Goal: Task Accomplishment & Management: Complete application form

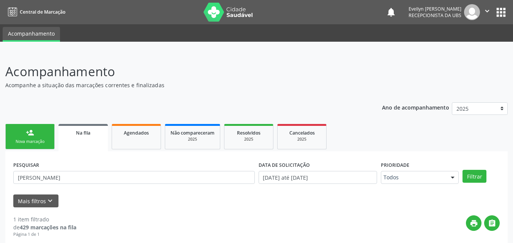
click at [33, 124] on link "person_add Nova marcação" at bounding box center [29, 136] width 49 height 25
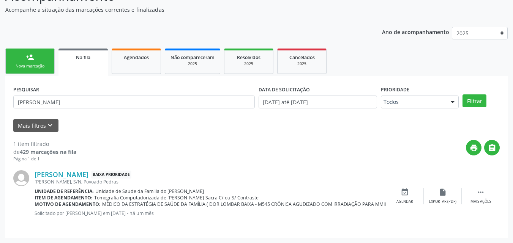
scroll to position [75, 0]
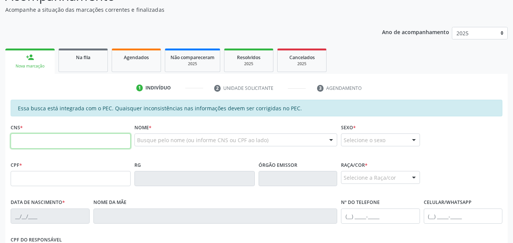
click at [51, 146] on input "text" at bounding box center [71, 141] width 120 height 15
type input "704 7017 0660 5839"
type input "604.211.774-20"
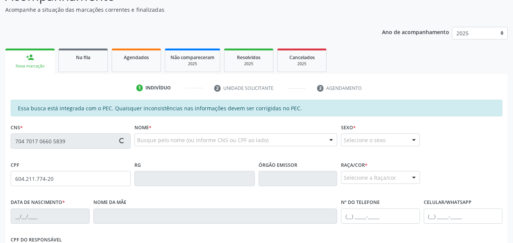
type input "0[DATE]"
type input "[PERSON_NAME]"
type input "[PHONE_NUMBER]"
type input "23"
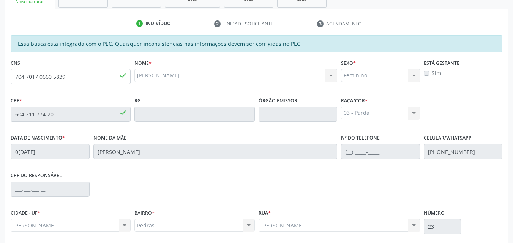
scroll to position [201, 0]
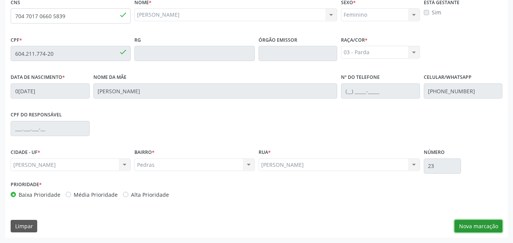
click at [471, 223] on button "Nova marcação" at bounding box center [478, 226] width 48 height 13
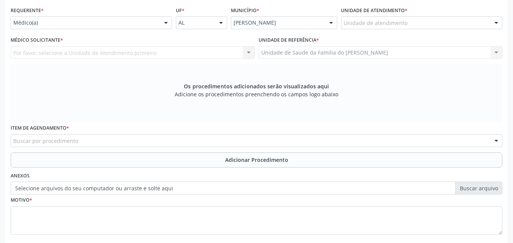
scroll to position [169, 0]
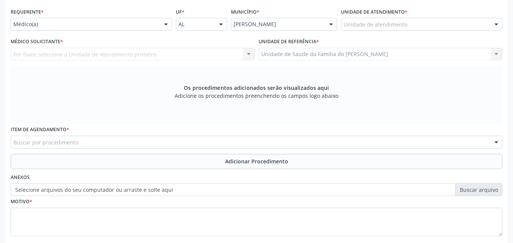
click at [374, 19] on div "Unidade de atendimento" at bounding box center [421, 24] width 161 height 13
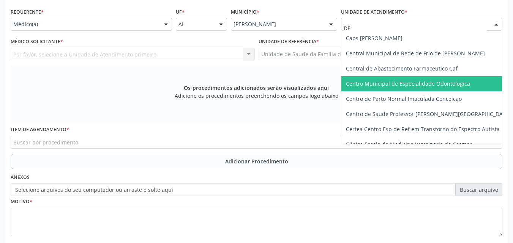
type input "DEN"
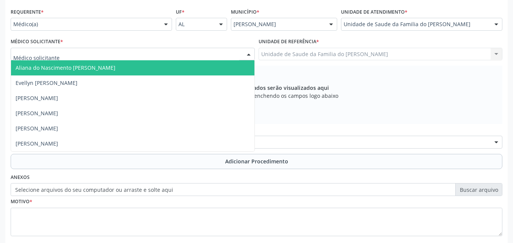
click at [153, 56] on div at bounding box center [133, 54] width 244 height 13
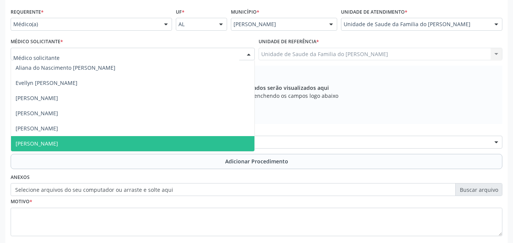
click at [115, 140] on span "[PERSON_NAME]" at bounding box center [132, 143] width 243 height 15
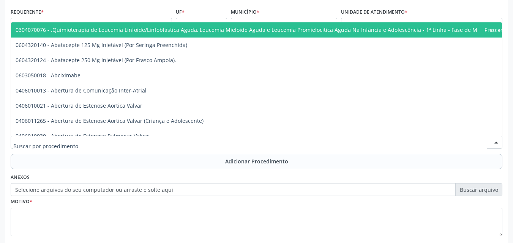
click at [113, 140] on div at bounding box center [256, 142] width 491 height 13
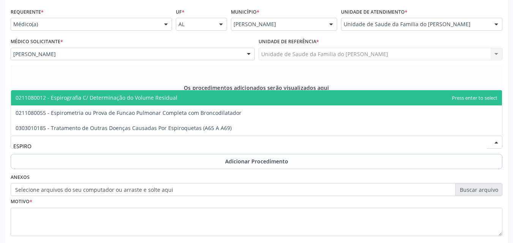
type input "ESPIROM"
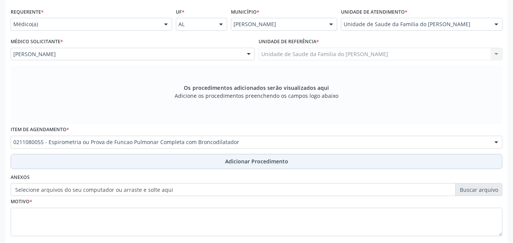
click at [74, 160] on button "Adicionar Procedimento" at bounding box center [256, 161] width 491 height 15
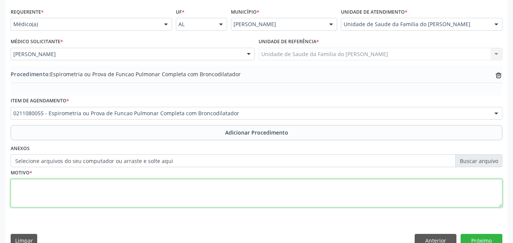
click at [75, 187] on textarea at bounding box center [256, 193] width 491 height 29
type textarea "ASMA"
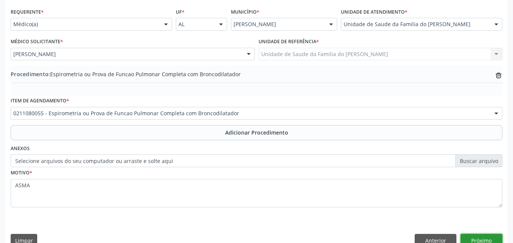
click at [470, 236] on button "Próximo" at bounding box center [481, 240] width 42 height 13
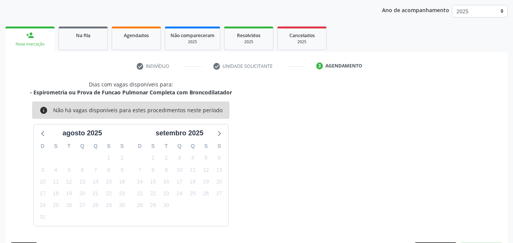
scroll to position [120, 0]
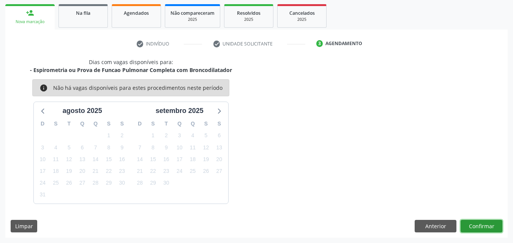
click at [479, 230] on button "Confirmar" at bounding box center [481, 226] width 42 height 13
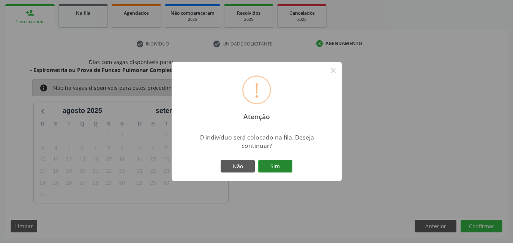
click at [287, 162] on button "Sim" at bounding box center [275, 166] width 34 height 13
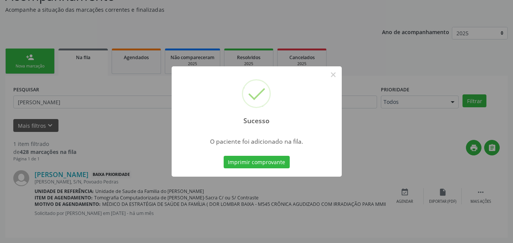
scroll to position [18, 0]
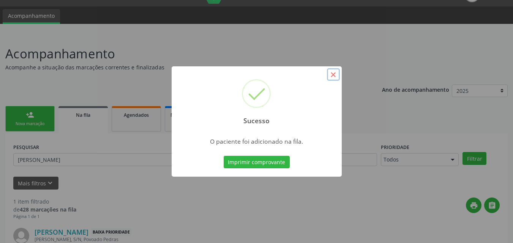
click at [330, 79] on button "×" at bounding box center [333, 74] width 13 height 13
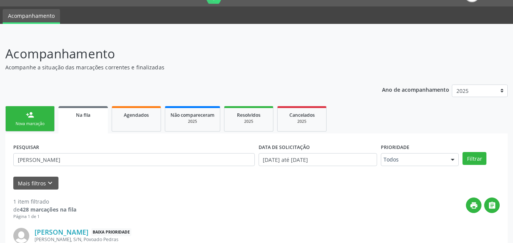
click at [35, 119] on link "person_add Nova marcação" at bounding box center [29, 118] width 49 height 25
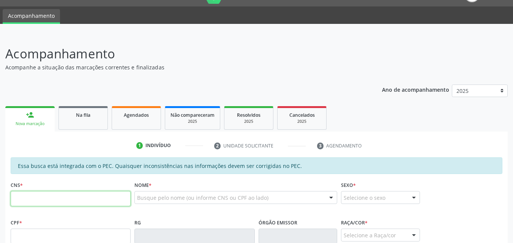
click at [42, 199] on input "text" at bounding box center [71, 198] width 120 height 15
type input "704 7017 0660 5839"
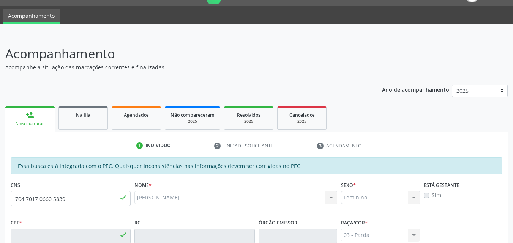
type input "604.211.774-20"
type input "0[DATE]"
type input "[PERSON_NAME]"
type input "[PHONE_NUMBER]"
type input "23"
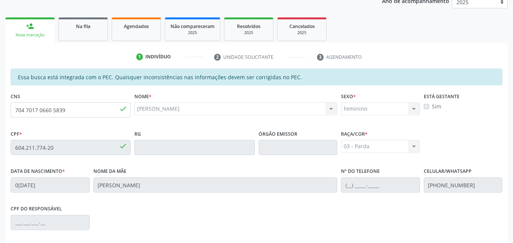
scroll to position [201, 0]
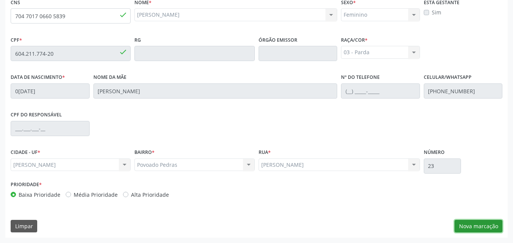
click at [466, 224] on button "Nova marcação" at bounding box center [478, 226] width 48 height 13
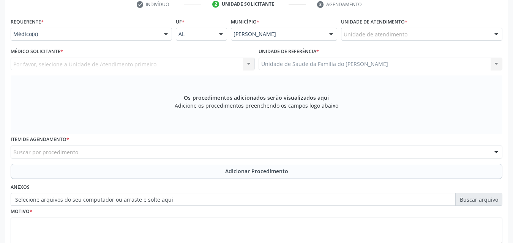
scroll to position [152, 0]
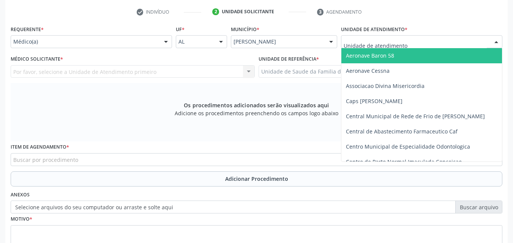
click at [413, 45] on div at bounding box center [421, 41] width 161 height 13
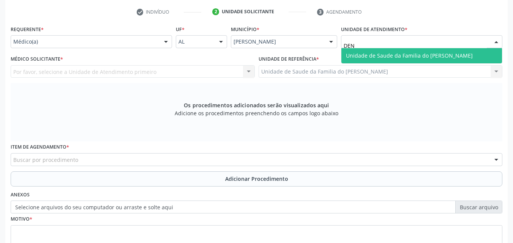
type input "DENI"
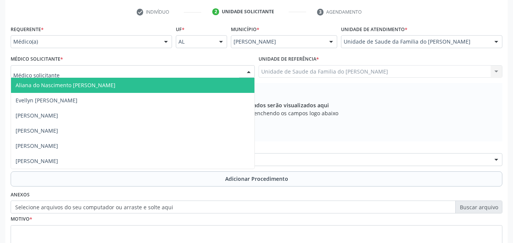
click at [217, 66] on div at bounding box center [133, 71] width 244 height 13
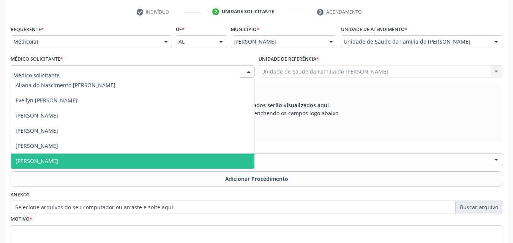
click at [176, 157] on span "[PERSON_NAME]" at bounding box center [132, 161] width 243 height 15
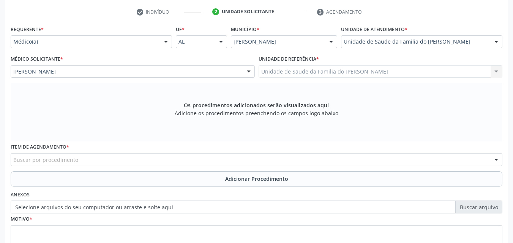
click at [177, 163] on div "Buscar por procedimento" at bounding box center [256, 159] width 491 height 13
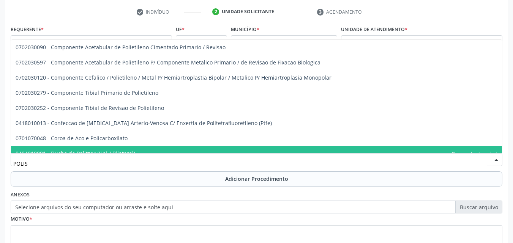
type input "POLISS"
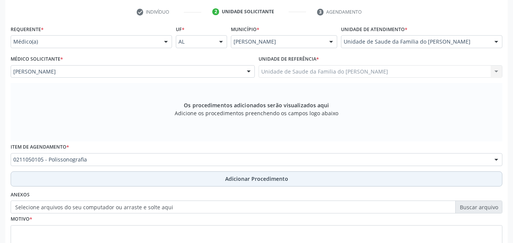
click at [192, 177] on button "Adicionar Procedimento" at bounding box center [256, 178] width 491 height 15
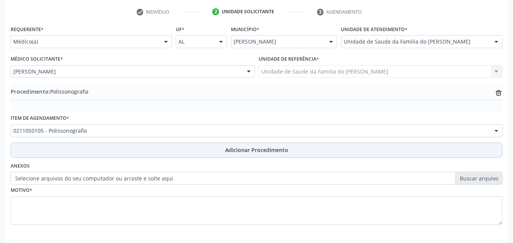
click at [11, 143] on button "Adicionar Procedimento" at bounding box center [256, 150] width 491 height 15
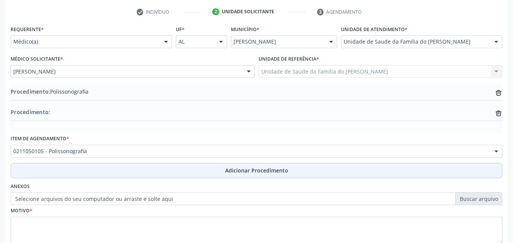
click at [11, 163] on button "Adicionar Procedimento" at bounding box center [256, 170] width 491 height 15
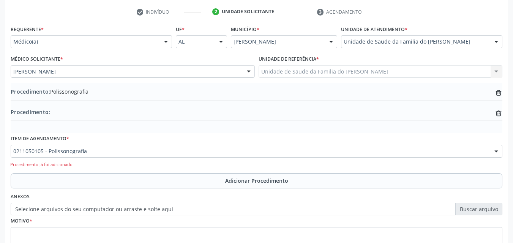
scroll to position [214, 0]
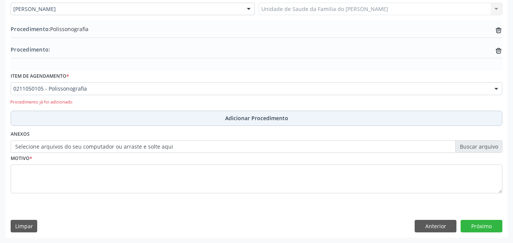
click at [225, 114] on button "Adicionar Procedimento" at bounding box center [256, 118] width 491 height 15
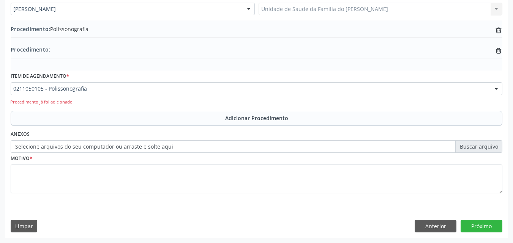
click at [497, 55] on div "Procedimento: trash-outline icon" at bounding box center [256, 50] width 491 height 9
click at [498, 32] on icon at bounding box center [498, 29] width 6 height 3
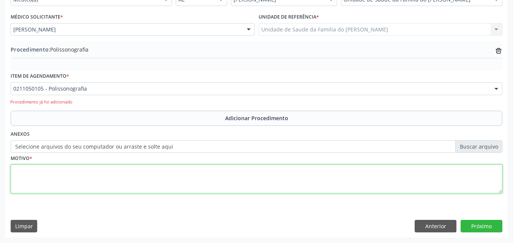
click at [237, 176] on textarea at bounding box center [256, 179] width 491 height 29
click at [109, 170] on textarea "RONCOS, INVESTIGAÇÃO DE APNÉIA, OBSTRUTIVA DO SONO" at bounding box center [256, 179] width 491 height 29
type textarea "RONCOS, INVESTIGAÇÃO DE APNÉIA OBSTRUTIVA DO SONO"
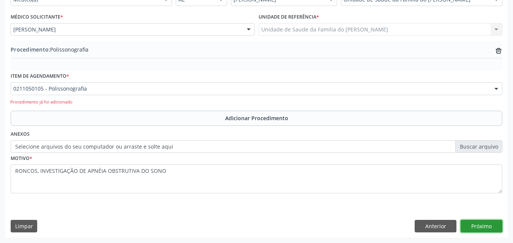
click at [473, 230] on button "Próximo" at bounding box center [481, 226] width 42 height 13
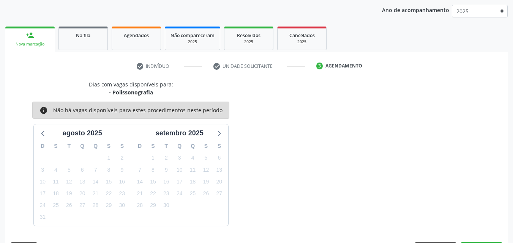
scroll to position [120, 0]
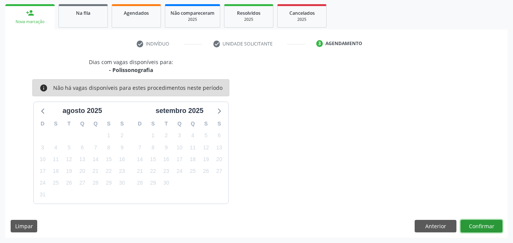
click at [473, 230] on button "Confirmar" at bounding box center [481, 226] width 42 height 13
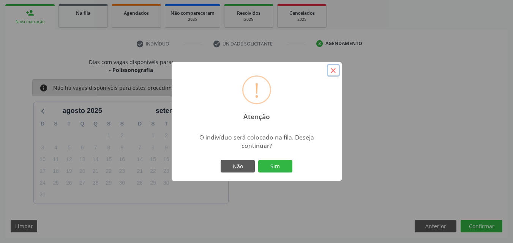
click at [333, 73] on button "×" at bounding box center [333, 70] width 13 height 13
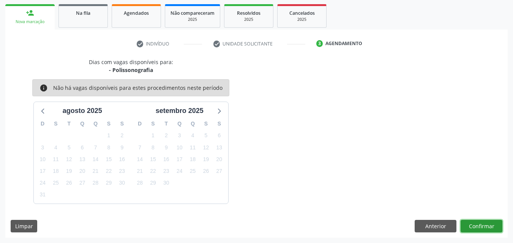
click at [486, 225] on button "Confirmar" at bounding box center [481, 226] width 42 height 13
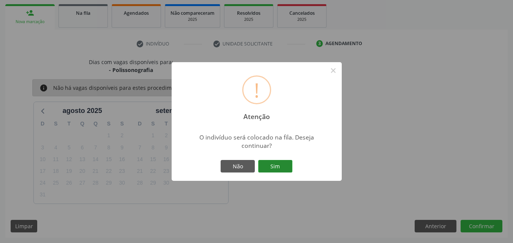
click at [278, 164] on button "Sim" at bounding box center [275, 166] width 34 height 13
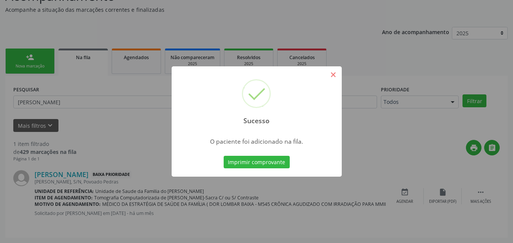
scroll to position [18, 0]
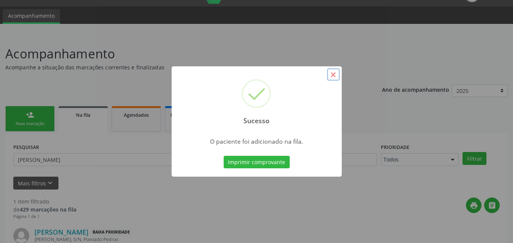
click at [330, 73] on button "×" at bounding box center [333, 74] width 13 height 13
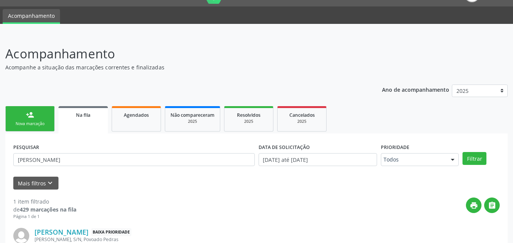
click at [42, 129] on link "person_add Nova marcação" at bounding box center [29, 118] width 49 height 25
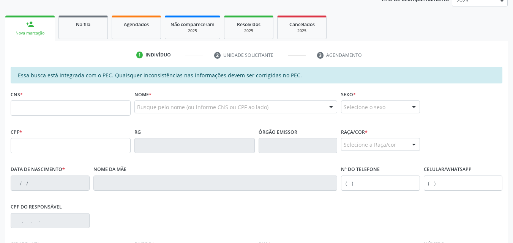
scroll to position [124, 0]
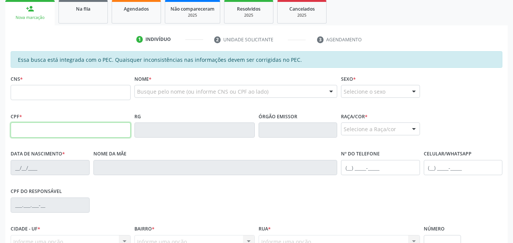
click at [84, 132] on input "text" at bounding box center [71, 130] width 120 height 15
type input "815.425.344-53"
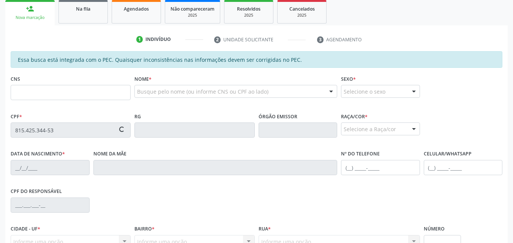
type input "708 0068 8977 8529"
type input "[DATE]"
type input "[PERSON_NAME]"
type input "[PHONE_NUMBER]"
type input "60"
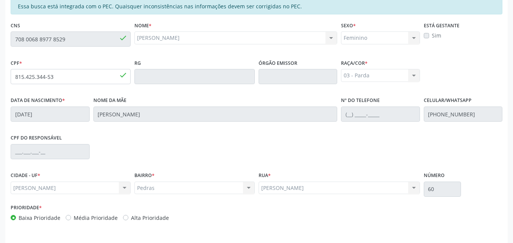
scroll to position [201, 0]
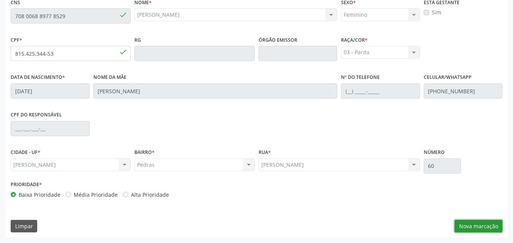
click at [466, 226] on button "Nova marcação" at bounding box center [478, 226] width 48 height 13
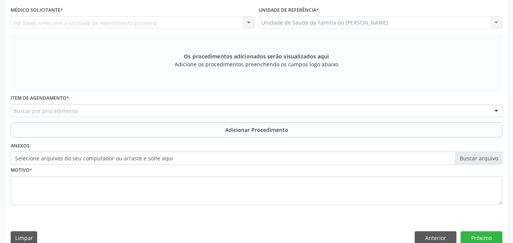
scroll to position [0, 0]
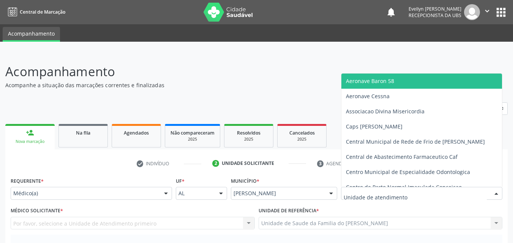
click at [422, 197] on div at bounding box center [421, 193] width 161 height 13
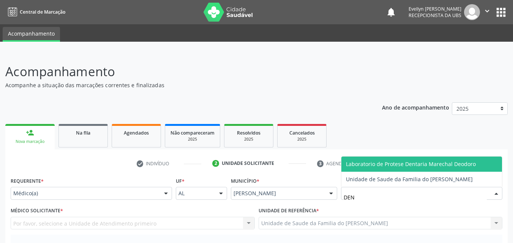
type input "DENI"
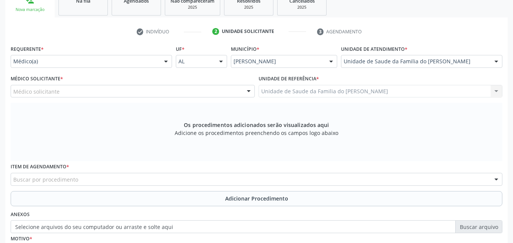
scroll to position [146, 0]
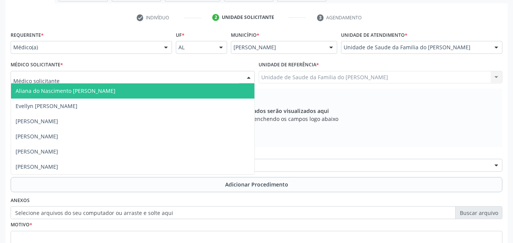
click at [241, 78] on div at bounding box center [133, 77] width 244 height 13
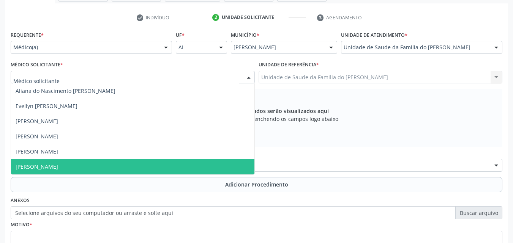
click at [173, 165] on span "[PERSON_NAME]" at bounding box center [132, 166] width 243 height 15
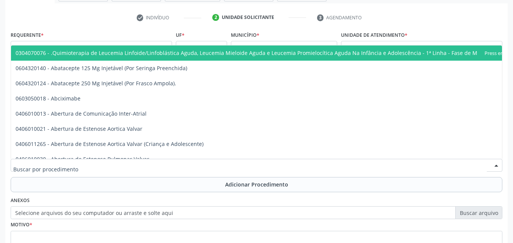
click at [173, 165] on div at bounding box center [256, 165] width 491 height 13
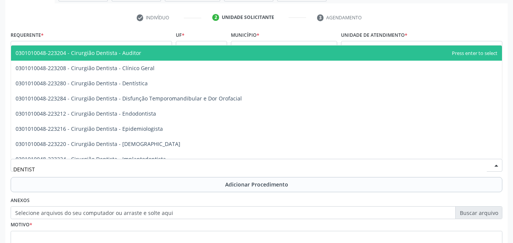
type input "DENTISTA"
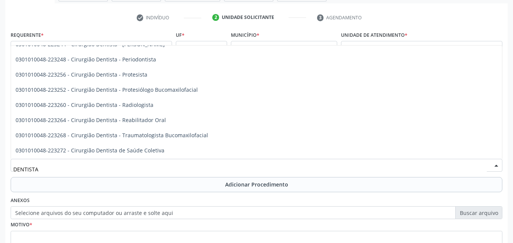
scroll to position [217, 0]
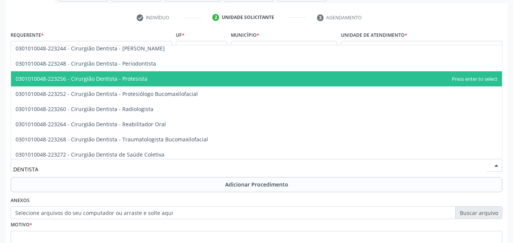
click at [387, 79] on span "0301010048-223256 - Cirurgião Dentista - Protesista" at bounding box center [256, 78] width 491 height 15
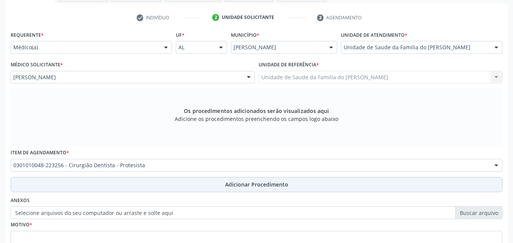
click at [316, 189] on button "Adicionar Procedimento" at bounding box center [256, 184] width 491 height 15
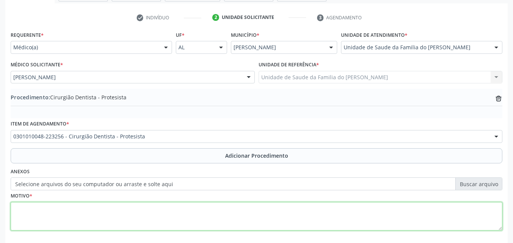
click at [251, 204] on textarea at bounding box center [256, 216] width 491 height 29
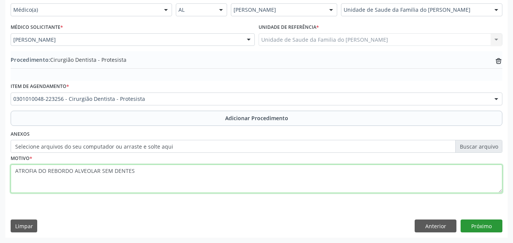
type textarea "ATROFIA DO REBORDO ALVEOLAR SEM DENTES"
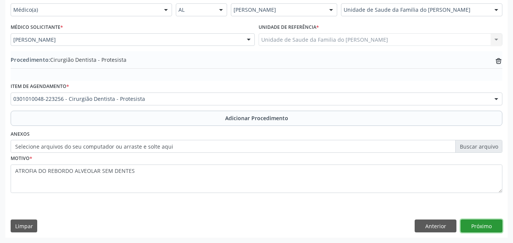
click at [493, 227] on button "Próximo" at bounding box center [481, 226] width 42 height 13
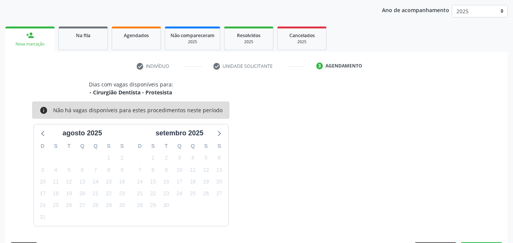
scroll to position [120, 0]
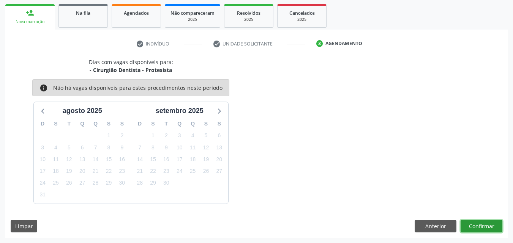
click at [493, 227] on button "Confirmar" at bounding box center [481, 226] width 42 height 13
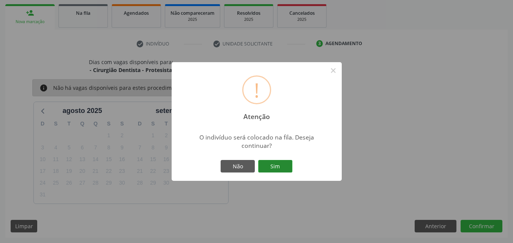
click at [285, 164] on button "Sim" at bounding box center [275, 166] width 34 height 13
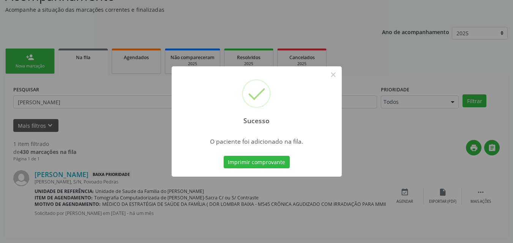
scroll to position [18, 0]
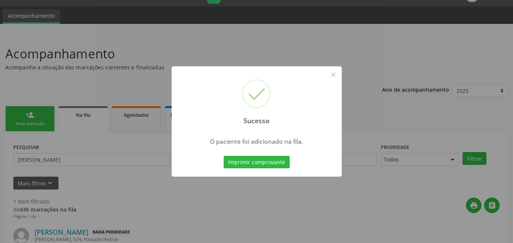
click at [333, 82] on div "Sucesso ×" at bounding box center [256, 98] width 170 height 65
click at [333, 79] on div "Sucesso ×" at bounding box center [256, 98] width 170 height 65
click at [333, 79] on button "×" at bounding box center [333, 74] width 13 height 13
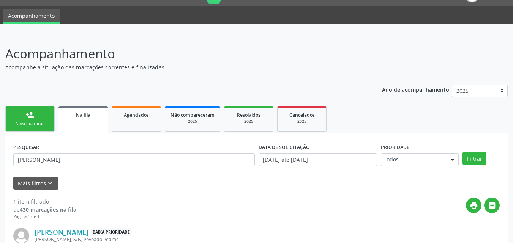
click at [35, 114] on link "person_add Nova marcação" at bounding box center [29, 118] width 49 height 25
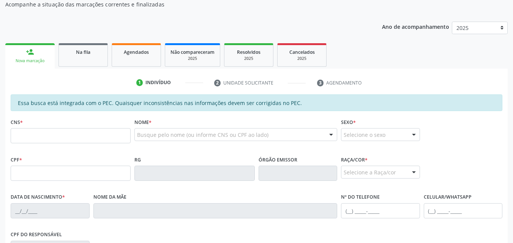
scroll to position [84, 0]
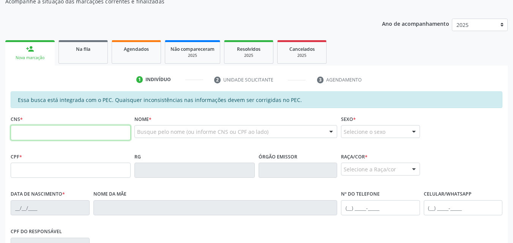
click at [44, 134] on input "text" at bounding box center [71, 132] width 120 height 15
type input "700 5087 2726 6257"
type input "[DATE]"
type input "[PERSON_NAME]"
type input "[PHONE_NUMBER]"
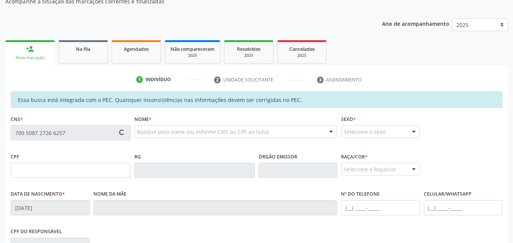
type input "S/N"
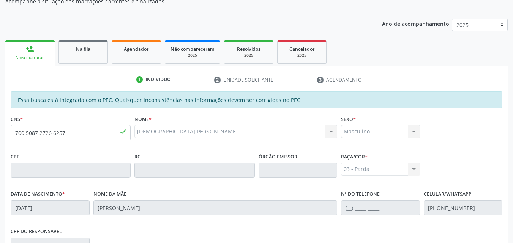
scroll to position [201, 0]
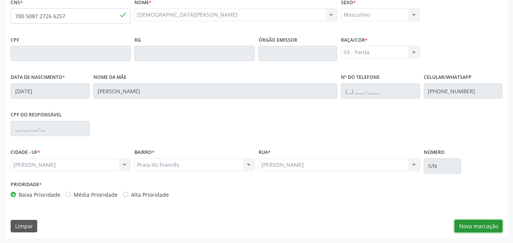
click at [485, 222] on button "Nova marcação" at bounding box center [478, 226] width 48 height 13
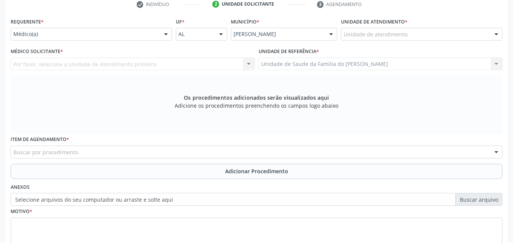
scroll to position [159, 0]
click at [450, 38] on div "Unidade de atendimento" at bounding box center [421, 34] width 161 height 13
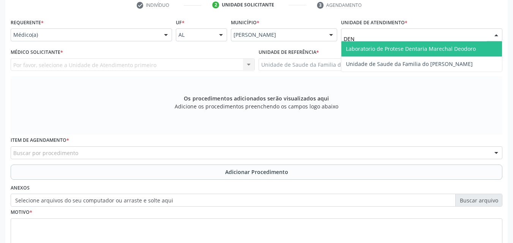
type input "DENI"
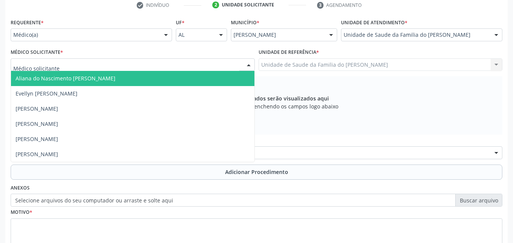
click at [175, 66] on div at bounding box center [133, 64] width 244 height 13
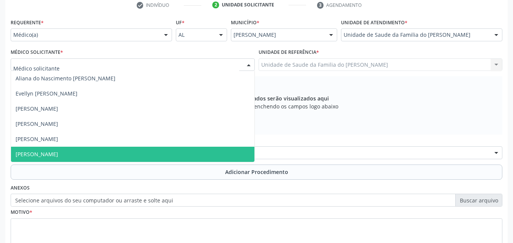
click at [152, 149] on span "[PERSON_NAME]" at bounding box center [132, 154] width 243 height 15
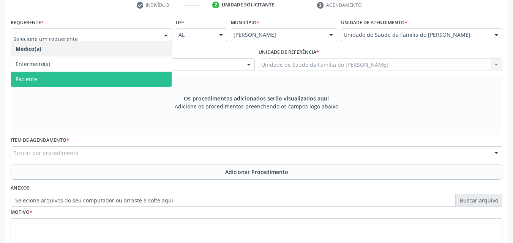
click at [110, 77] on span "Paciente" at bounding box center [91, 79] width 160 height 15
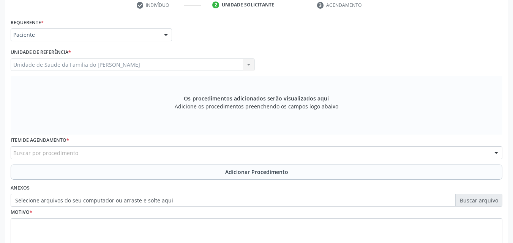
scroll to position [212, 0]
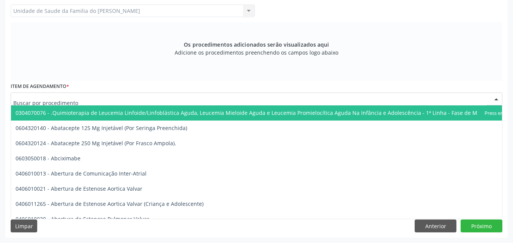
click at [440, 99] on div at bounding box center [256, 99] width 491 height 13
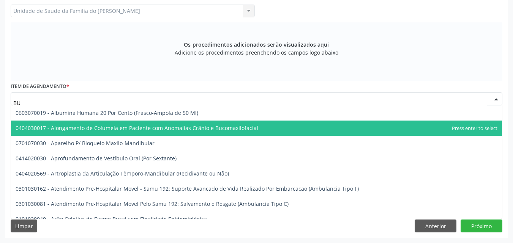
type input "B"
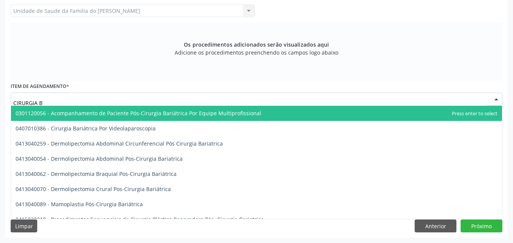
scroll to position [26, 0]
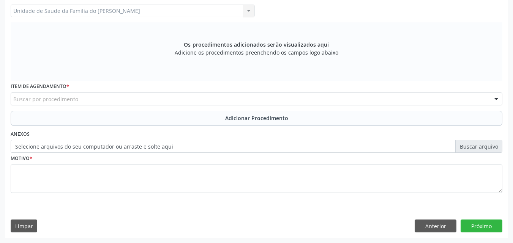
click at [506, 137] on div "Requerente * Paciente Médico(a) Enfermeiro(a) Paciente Nenhum resultado encontr…" at bounding box center [256, 100] width 502 height 275
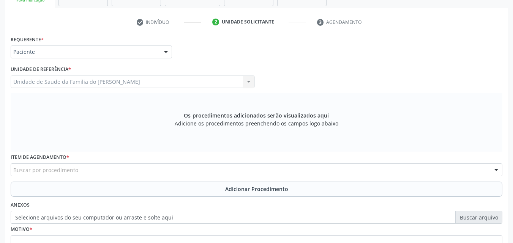
scroll to position [149, 0]
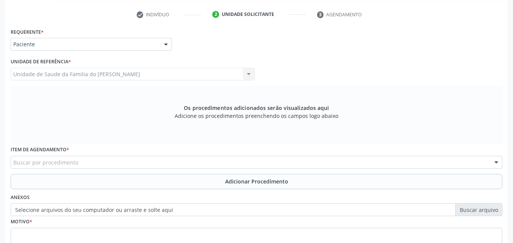
click at [213, 72] on div "Unidade de Saude da Familia do [PERSON_NAME] Unidade de Saude da Familia do [PE…" at bounding box center [133, 74] width 244 height 13
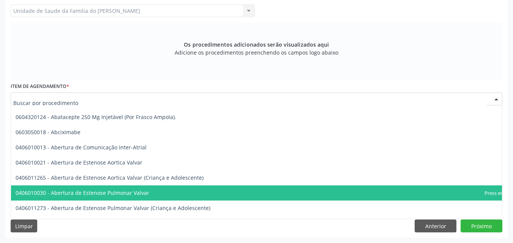
click at [387, 102] on div at bounding box center [256, 99] width 491 height 13
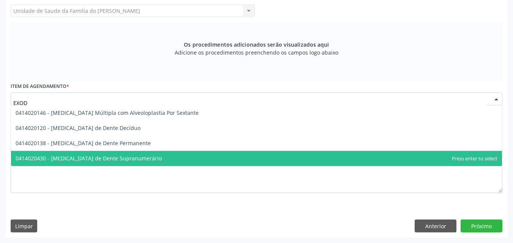
scroll to position [0, 0]
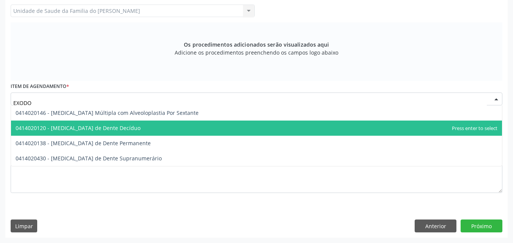
drag, startPoint x: 318, startPoint y: 127, endPoint x: 313, endPoint y: 128, distance: 5.4
click at [313, 128] on span "0414020120 - [MEDICAL_DATA] de Dente Decíduo" at bounding box center [256, 128] width 491 height 15
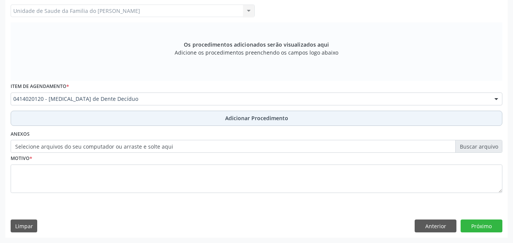
drag, startPoint x: 282, startPoint y: 116, endPoint x: 277, endPoint y: 112, distance: 6.8
click at [277, 112] on button "Adicionar Procedimento" at bounding box center [256, 118] width 491 height 15
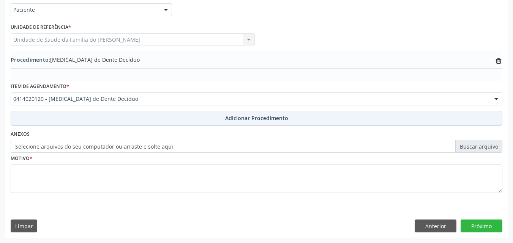
scroll to position [184, 0]
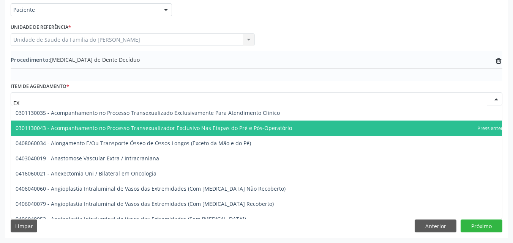
type input "E"
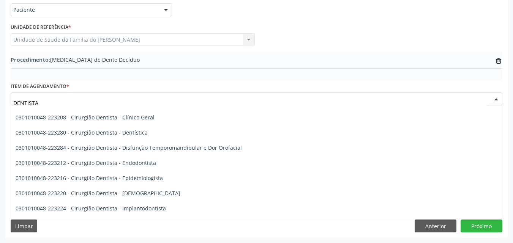
scroll to position [0, 0]
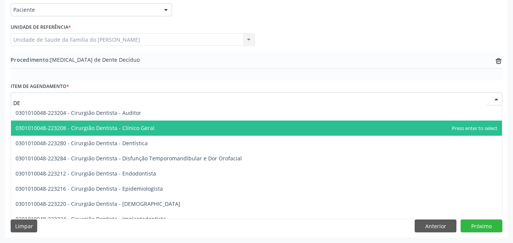
type input "D"
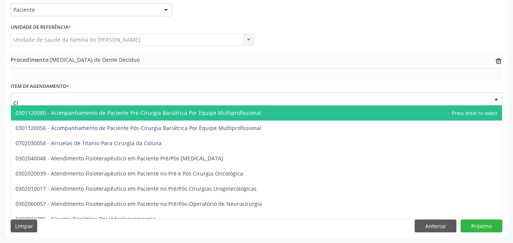
type input "C"
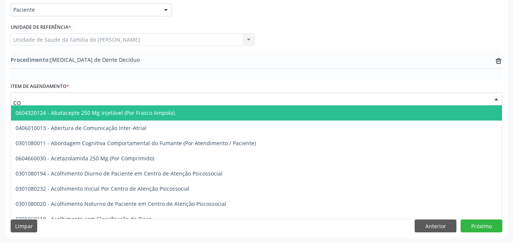
type input "C"
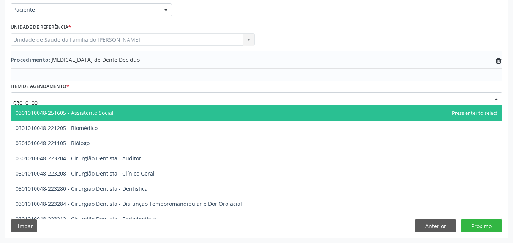
type input "030101004"
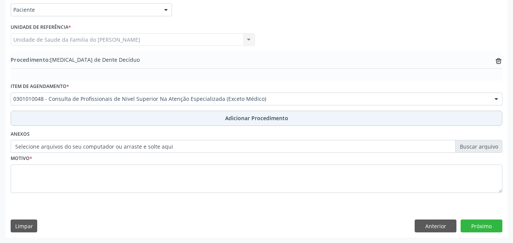
click at [410, 121] on button "Adicionar Procedimento" at bounding box center [256, 118] width 491 height 15
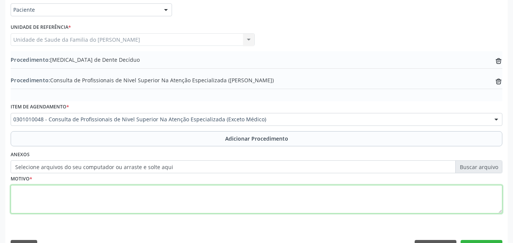
click at [333, 196] on textarea at bounding box center [256, 199] width 491 height 29
type textarea "E"
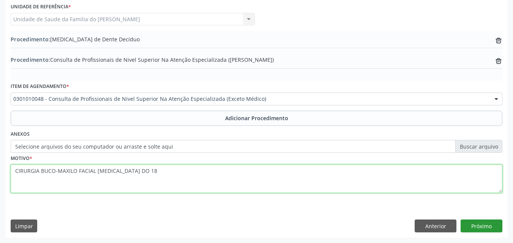
type textarea "CIRURGIA BUCO-MAXILO FACIAL [MEDICAL_DATA] DO 18"
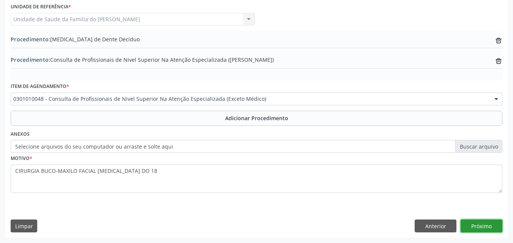
click at [480, 229] on button "Próximo" at bounding box center [481, 226] width 42 height 13
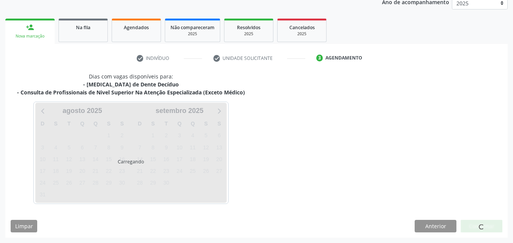
scroll to position [128, 0]
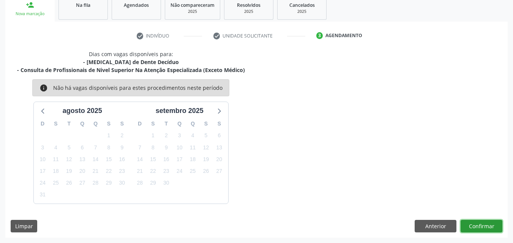
click at [482, 228] on button "Confirmar" at bounding box center [481, 226] width 42 height 13
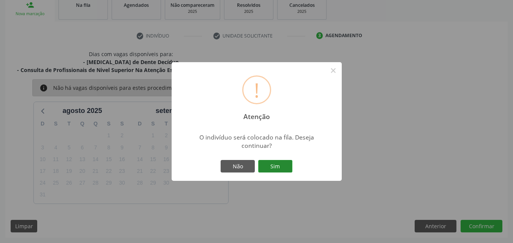
click at [283, 166] on button "Sim" at bounding box center [275, 166] width 34 height 13
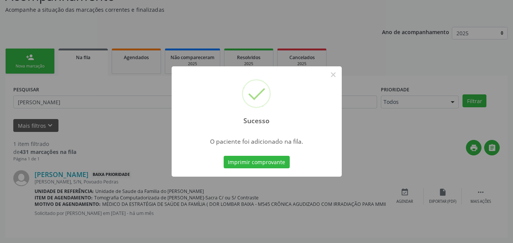
scroll to position [18, 0]
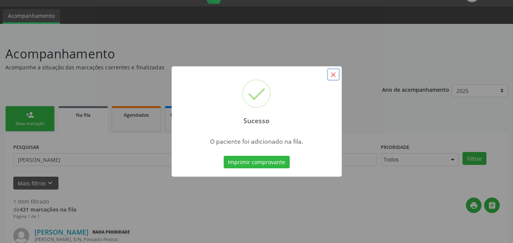
click at [329, 73] on button "×" at bounding box center [333, 74] width 13 height 13
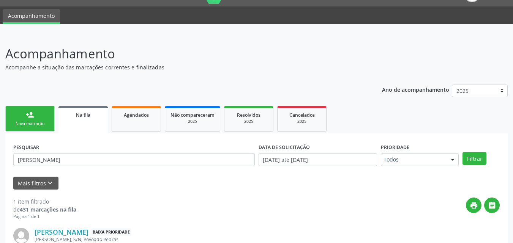
click at [39, 116] on link "person_add Nova marcação" at bounding box center [29, 118] width 49 height 25
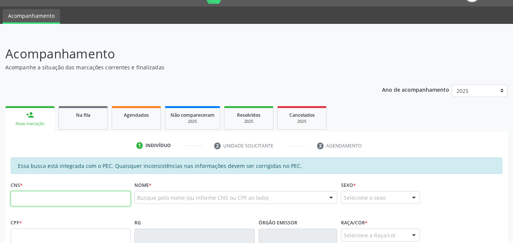
click at [46, 193] on input "text" at bounding box center [71, 198] width 120 height 15
type input "7"
type input "705 0036 3810 1458"
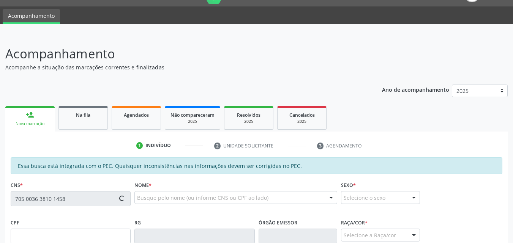
type input "310.284.974-15"
type input "[DATE]"
type input "Bernadete [PERSON_NAME]"
type input "[PHONE_NUMBER]"
type input "08"
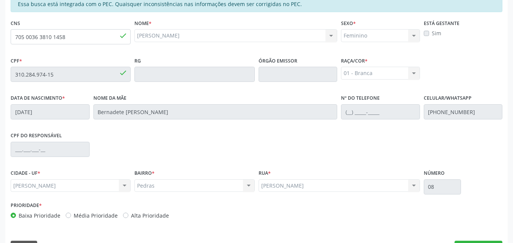
scroll to position [201, 0]
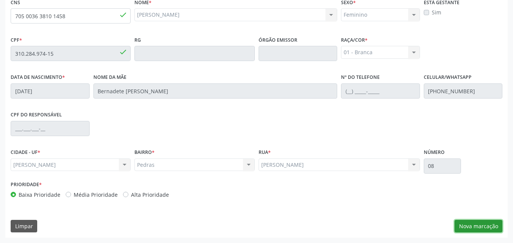
click at [474, 229] on button "Nova marcação" at bounding box center [478, 226] width 48 height 13
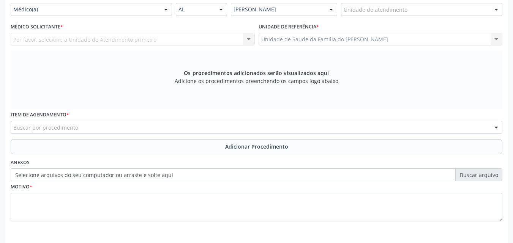
scroll to position [179, 0]
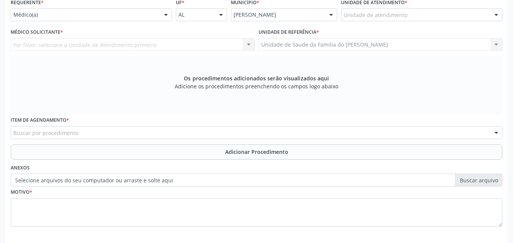
click at [469, 10] on div "Unidade de atendimento" at bounding box center [421, 14] width 161 height 13
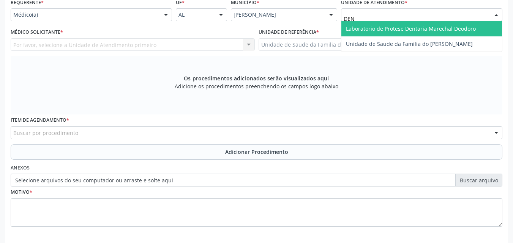
type input "DENI"
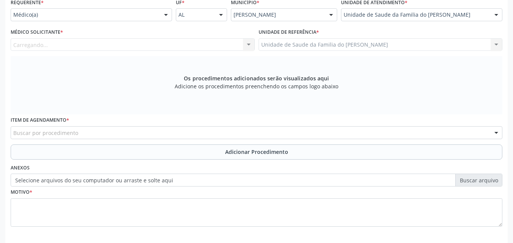
click at [171, 39] on div "Carregando... Nenhum resultado encontrado para: " " Não há nenhuma opção para s…" at bounding box center [133, 44] width 244 height 13
click at [168, 41] on div "Médico solicitante" at bounding box center [133, 44] width 244 height 13
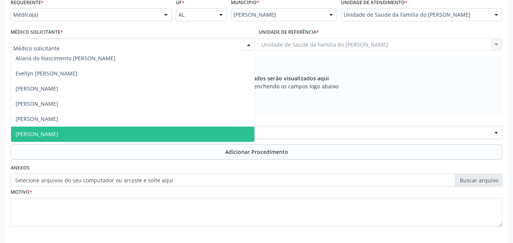
click at [135, 132] on span "[PERSON_NAME]" at bounding box center [132, 134] width 243 height 15
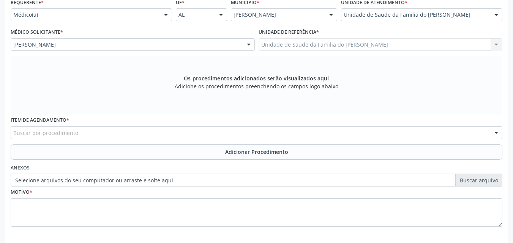
click at [135, 132] on div "Buscar por procedimento" at bounding box center [256, 132] width 491 height 13
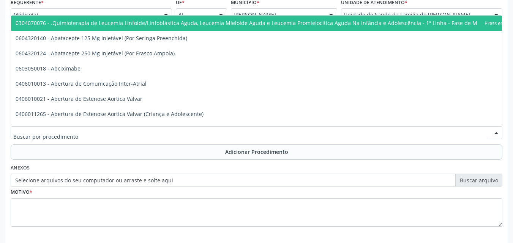
click at [135, 134] on input "text" at bounding box center [249, 136] width 473 height 15
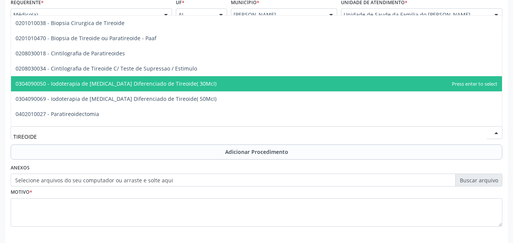
type input "TIREOIDE"
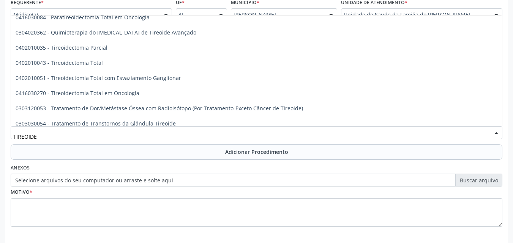
scroll to position [132, 0]
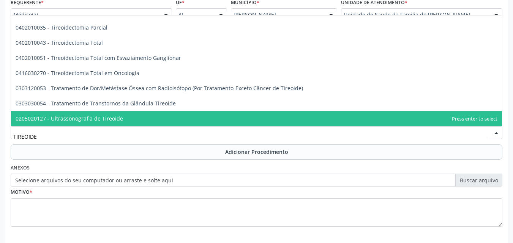
click at [449, 112] on span "0205020127 - Ultrassonografia de Tireoide" at bounding box center [256, 118] width 491 height 15
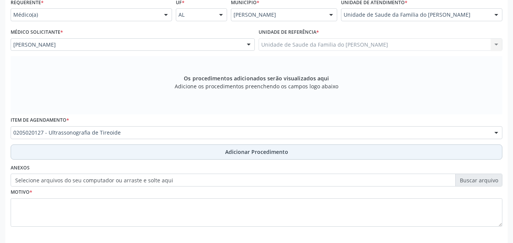
click at [296, 153] on button "Adicionar Procedimento" at bounding box center [256, 152] width 491 height 15
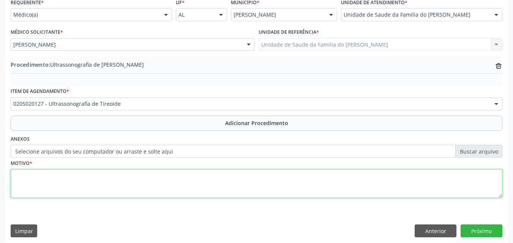
click at [171, 173] on textarea at bounding box center [256, 184] width 491 height 29
type textarea "TRANSTORNO NÃO ESPECIFICO DA TIREOIDE"
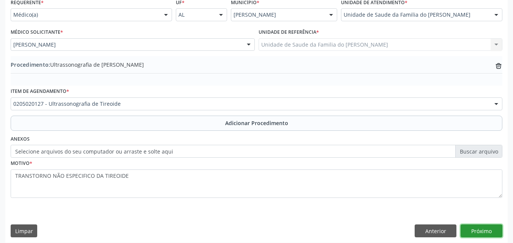
click at [493, 228] on button "Próximo" at bounding box center [481, 231] width 42 height 13
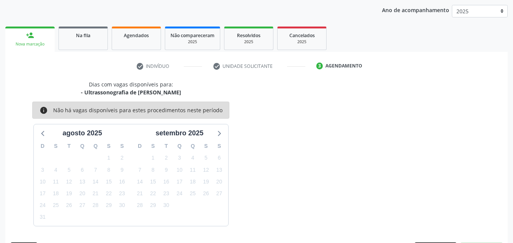
scroll to position [120, 0]
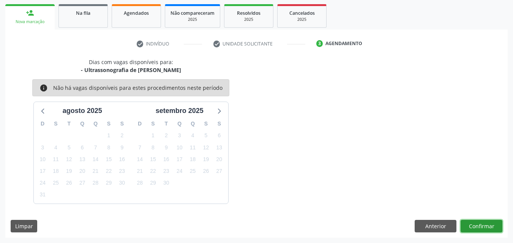
click at [481, 225] on button "Confirmar" at bounding box center [481, 226] width 42 height 13
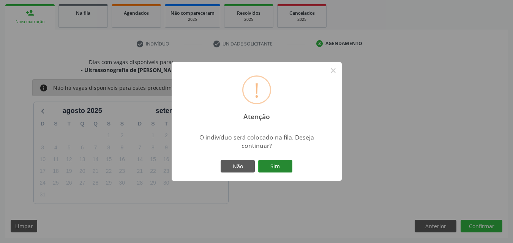
click at [272, 169] on button "Sim" at bounding box center [275, 166] width 34 height 13
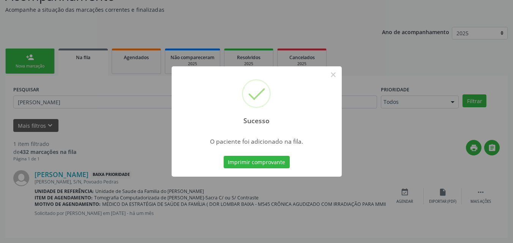
scroll to position [18, 0]
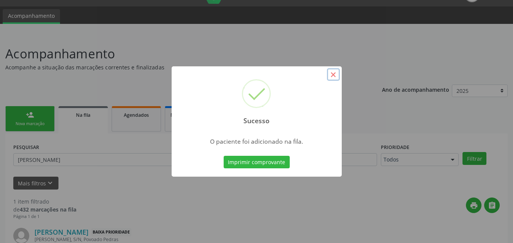
click at [335, 75] on button "×" at bounding box center [333, 74] width 13 height 13
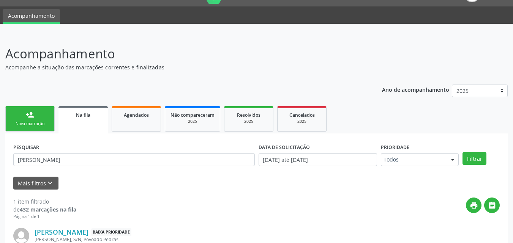
click at [41, 118] on link "person_add Nova marcação" at bounding box center [29, 118] width 49 height 25
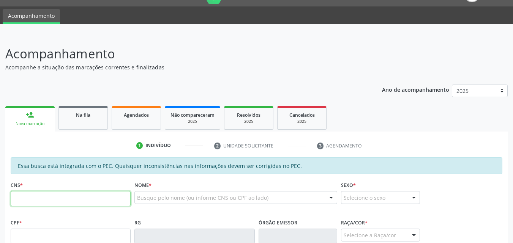
click at [61, 206] on input "text" at bounding box center [71, 198] width 120 height 15
type input "705 0036 3810 1458"
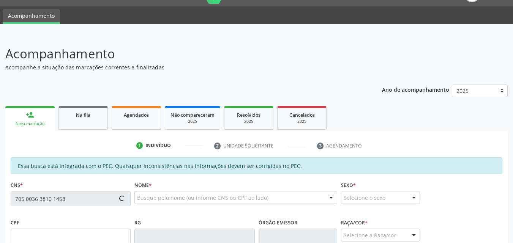
type input "310.284.974-15"
type input "[DATE]"
type input "Bernadete [PERSON_NAME]"
type input "[PHONE_NUMBER]"
type input "08"
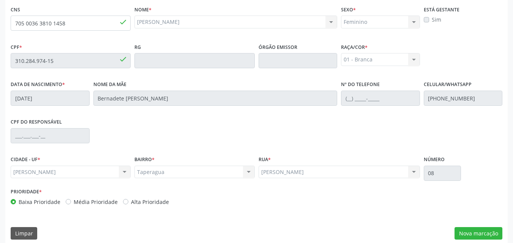
scroll to position [201, 0]
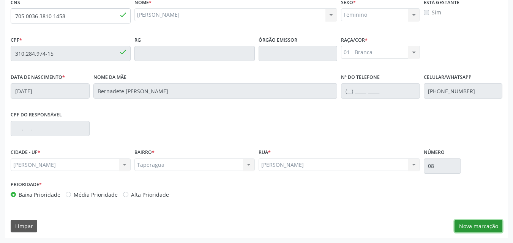
click at [484, 225] on button "Nova marcação" at bounding box center [478, 226] width 48 height 13
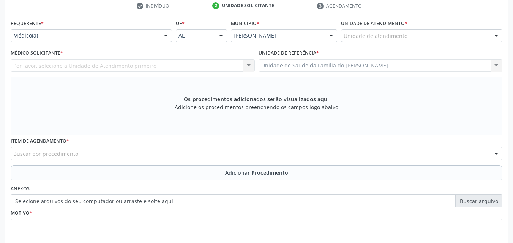
scroll to position [147, 0]
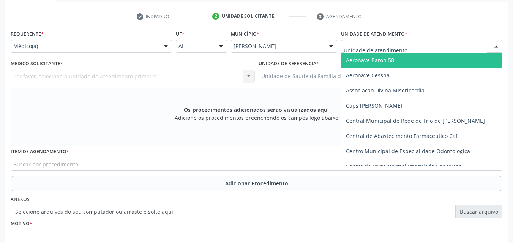
click at [438, 47] on div at bounding box center [421, 46] width 161 height 13
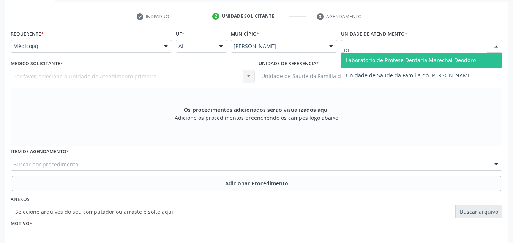
type input "DEN"
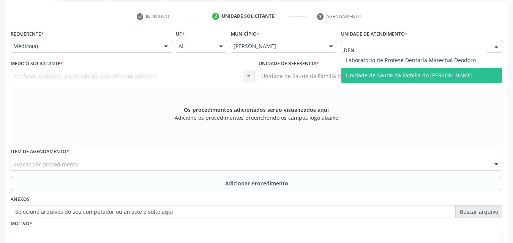
click at [456, 68] on span "Unidade de Saude da Familia do [PERSON_NAME]" at bounding box center [421, 75] width 160 height 15
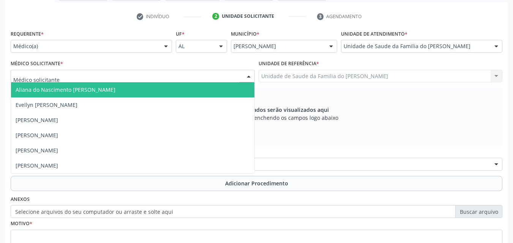
click at [154, 75] on div at bounding box center [133, 76] width 244 height 13
type input "TI"
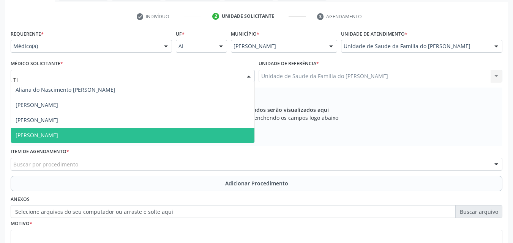
click at [166, 140] on span "[PERSON_NAME]" at bounding box center [132, 135] width 243 height 15
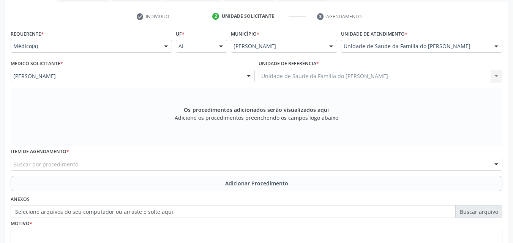
click at [159, 162] on div "Buscar por procedimento" at bounding box center [256, 164] width 491 height 13
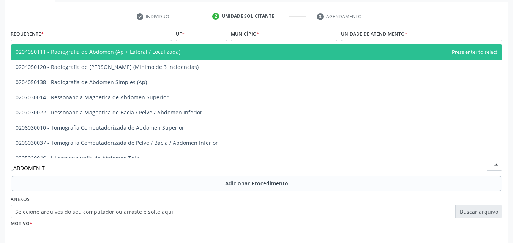
type input "ABDOMEN TO"
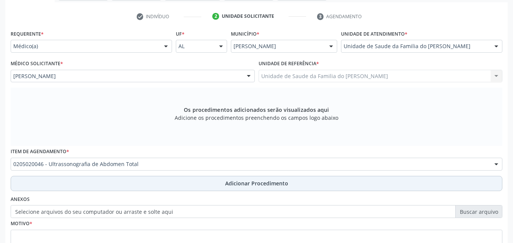
click at [182, 184] on button "Adicionar Procedimento" at bounding box center [256, 183] width 491 height 15
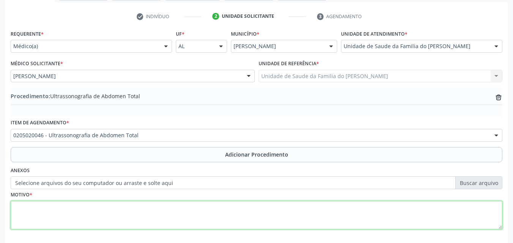
click at [186, 215] on textarea at bounding box center [256, 215] width 491 height 29
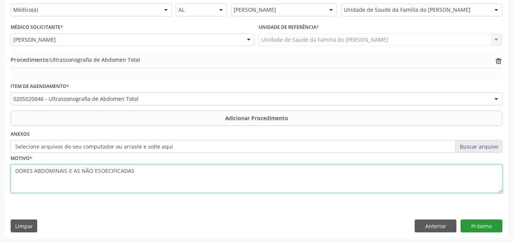
type textarea "DORES ABDOMINAIS E AS NÃO ESOECIFICADAS"
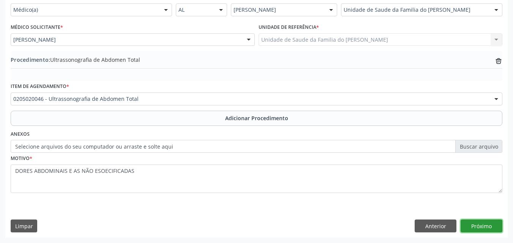
click at [488, 224] on button "Próximo" at bounding box center [481, 226] width 42 height 13
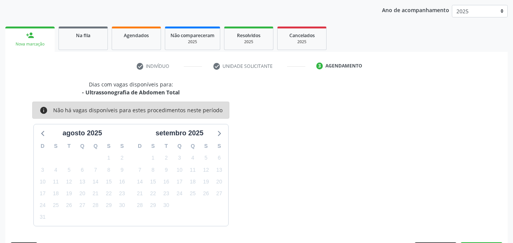
scroll to position [120, 0]
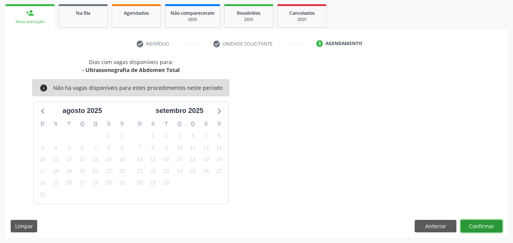
click at [488, 225] on button "Confirmar" at bounding box center [481, 226] width 42 height 13
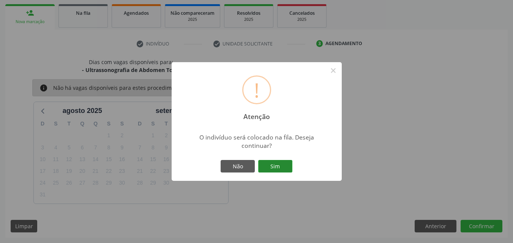
click at [275, 169] on button "Sim" at bounding box center [275, 166] width 34 height 13
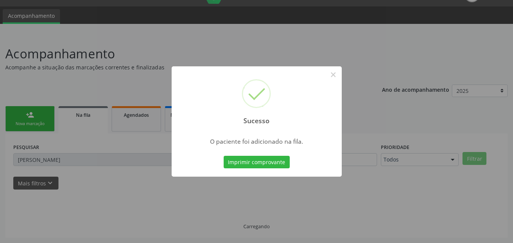
scroll to position [18, 0]
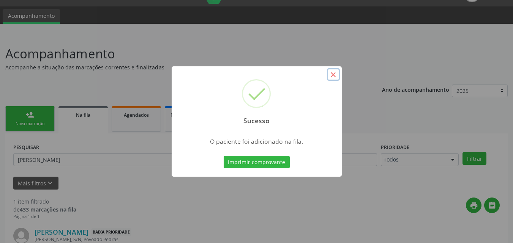
click at [333, 75] on button "×" at bounding box center [333, 74] width 13 height 13
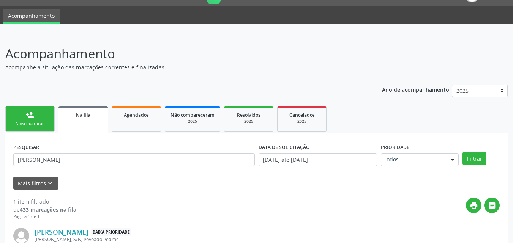
click at [39, 118] on link "person_add Nova marcação" at bounding box center [29, 118] width 49 height 25
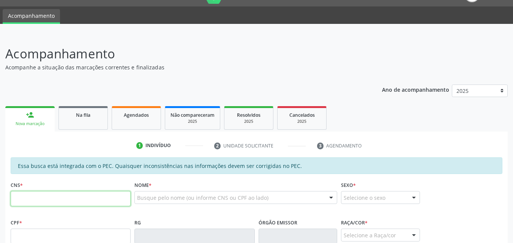
click at [77, 206] on input "text" at bounding box center [71, 198] width 120 height 15
type input "709 8040 7062 4695"
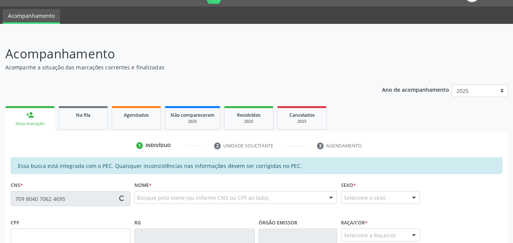
type input "458.028.234-53"
type input "[DATE]"
type input "[PERSON_NAME]"
type input "[PHONE_NUMBER]"
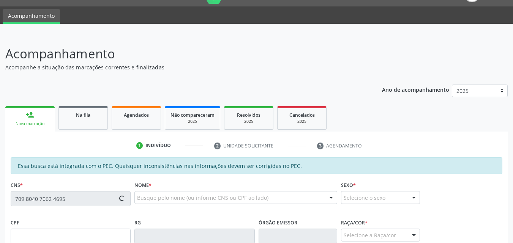
type input "08"
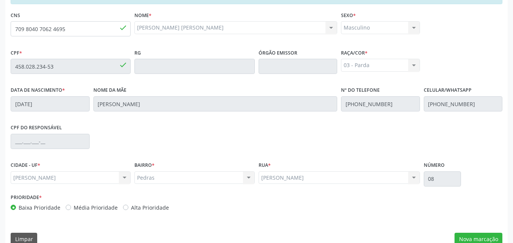
scroll to position [192, 0]
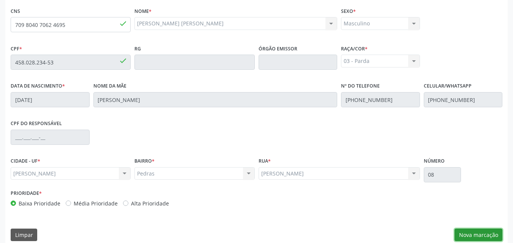
click at [483, 236] on button "Nova marcação" at bounding box center [478, 235] width 48 height 13
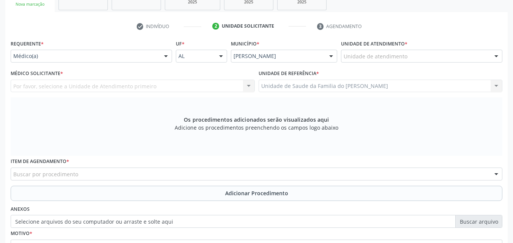
scroll to position [127, 0]
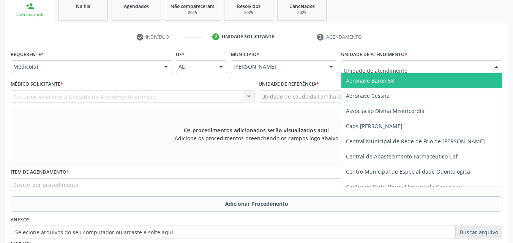
click at [461, 67] on div at bounding box center [421, 66] width 161 height 13
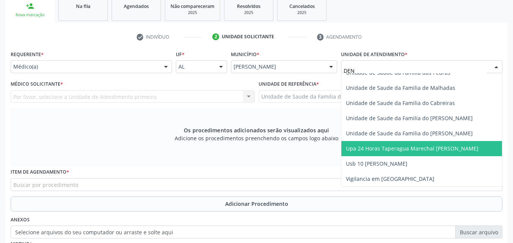
scroll to position [0, 0]
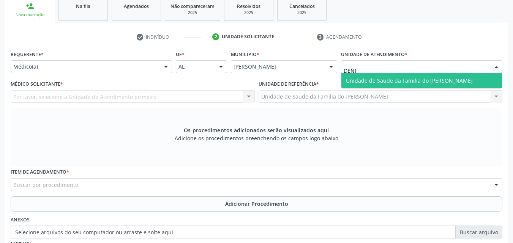
type input "[PERSON_NAME]"
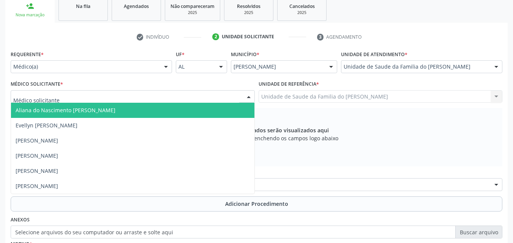
click at [213, 98] on div at bounding box center [133, 96] width 244 height 13
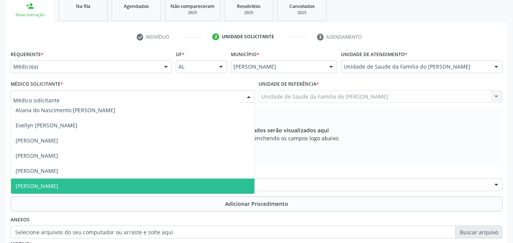
click at [148, 186] on span "[PERSON_NAME]" at bounding box center [132, 186] width 243 height 15
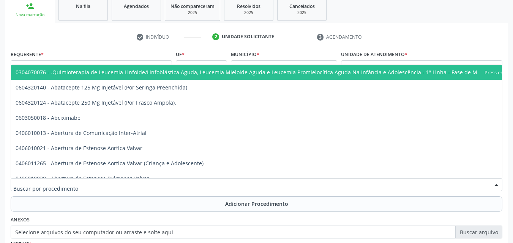
click at [168, 186] on div at bounding box center [256, 184] width 491 height 13
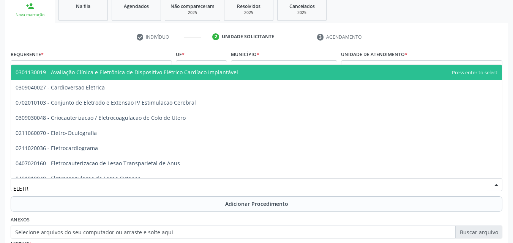
type input "ELETRO"
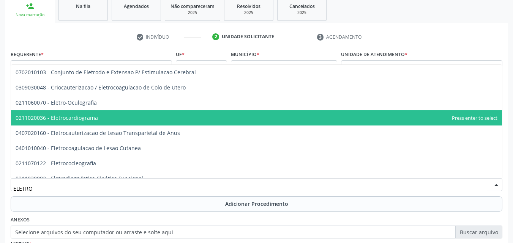
click at [115, 123] on span "0211020036 - Eletrocardiograma" at bounding box center [256, 117] width 491 height 15
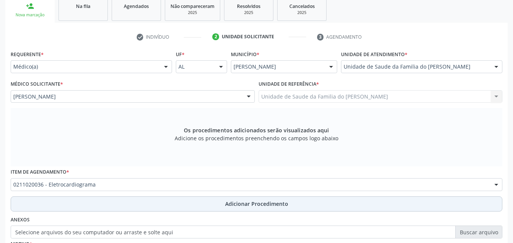
click at [132, 206] on button "Adicionar Procedimento" at bounding box center [256, 204] width 491 height 15
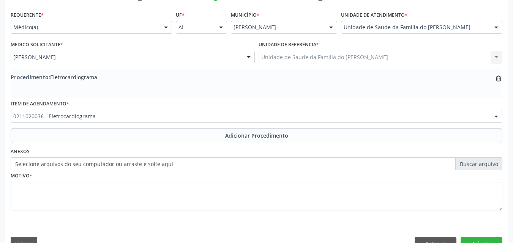
scroll to position [184, 0]
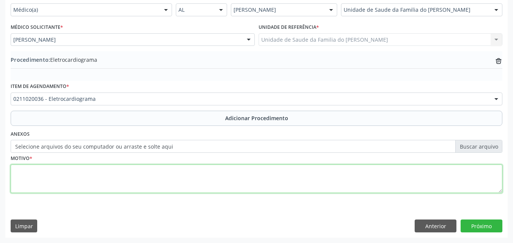
click at [348, 181] on textarea at bounding box center [256, 179] width 491 height 29
type textarea "DOR TORACICA NÃO ESPECIFICADA"
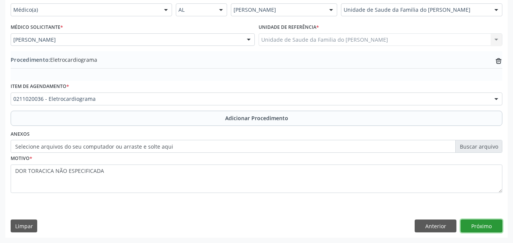
click at [488, 223] on button "Próximo" at bounding box center [481, 226] width 42 height 13
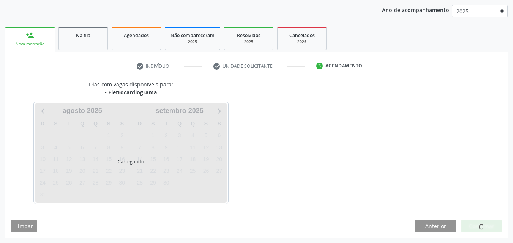
scroll to position [120, 0]
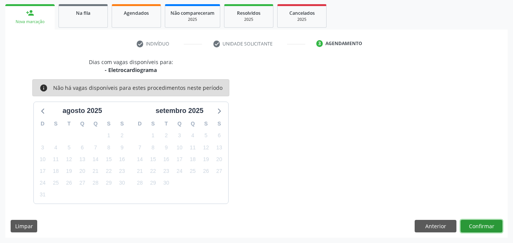
click at [481, 223] on button "Confirmar" at bounding box center [481, 226] width 42 height 13
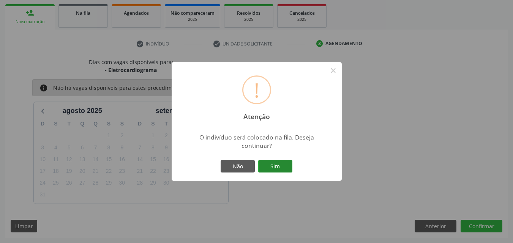
click at [283, 166] on button "Sim" at bounding box center [275, 166] width 34 height 13
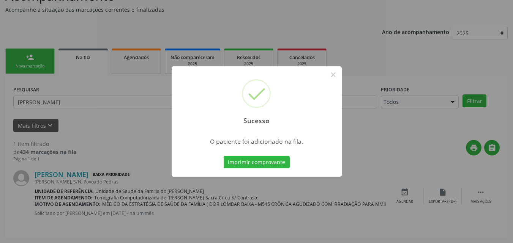
scroll to position [18, 0]
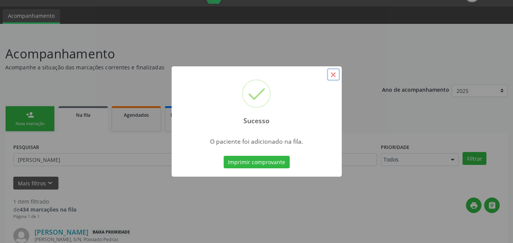
click at [335, 79] on button "×" at bounding box center [333, 74] width 13 height 13
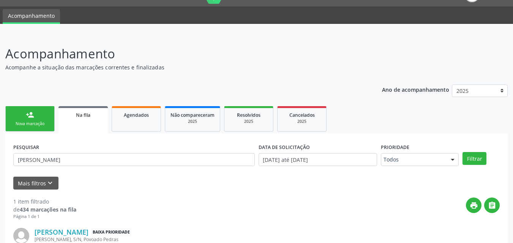
click at [43, 122] on div "Nova marcação" at bounding box center [30, 124] width 38 height 6
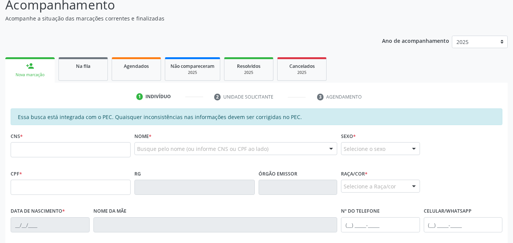
scroll to position [91, 0]
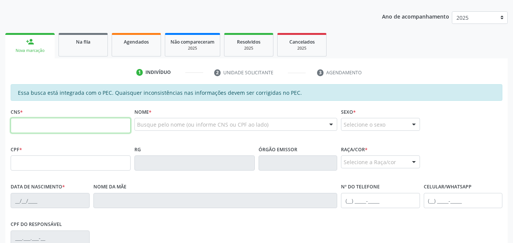
click at [59, 130] on input "text" at bounding box center [71, 125] width 120 height 15
type input "702 5037 3571 0340"
type input "145.219.814-45"
type input "[DATE]"
type input "[PERSON_NAME]"
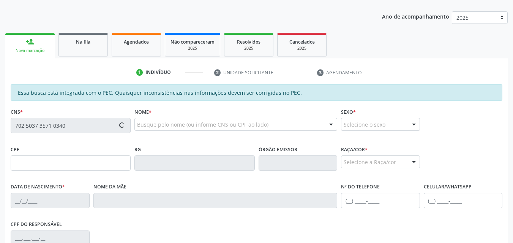
type input "[PHONE_NUMBER]"
type input "68"
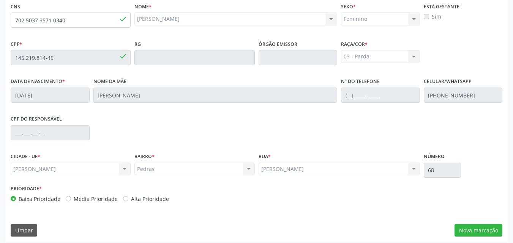
scroll to position [201, 0]
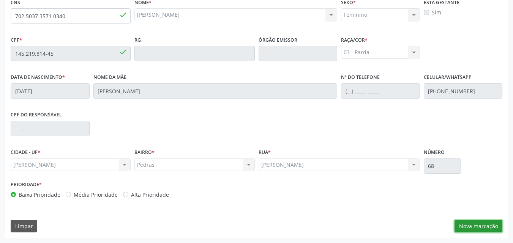
click at [465, 223] on button "Nova marcação" at bounding box center [478, 226] width 48 height 13
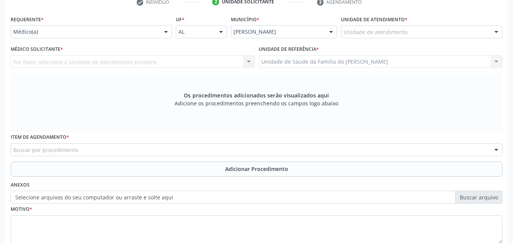
scroll to position [160, 0]
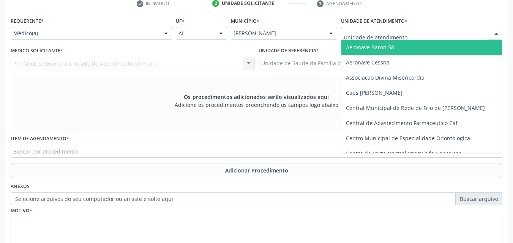
click at [434, 30] on div at bounding box center [421, 33] width 161 height 13
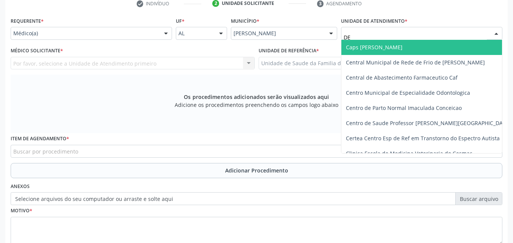
type input "DEN"
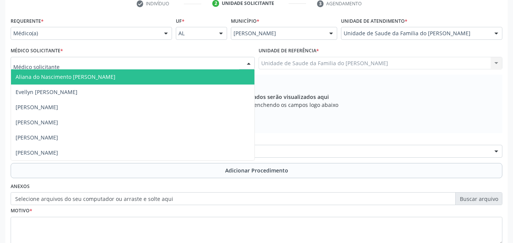
click at [196, 63] on div at bounding box center [133, 63] width 244 height 13
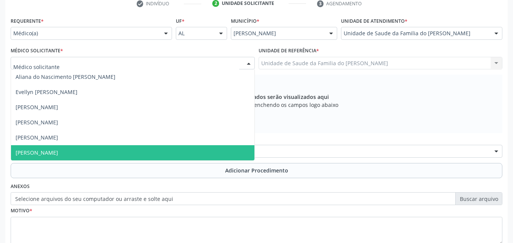
click at [149, 146] on span "[PERSON_NAME]" at bounding box center [132, 152] width 243 height 15
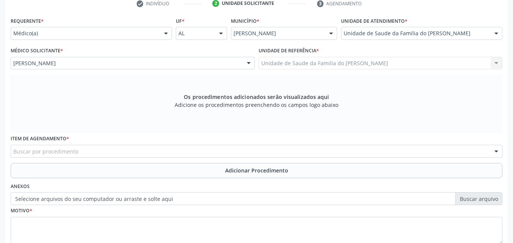
click at [148, 154] on div "Buscar por procedimento" at bounding box center [256, 151] width 491 height 13
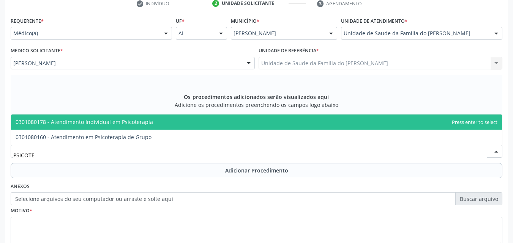
type input "PSICOTER"
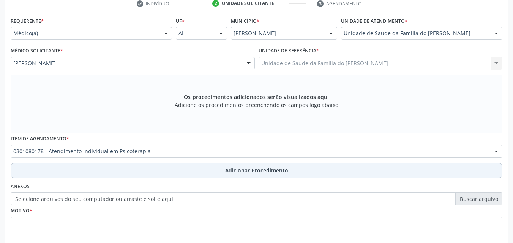
click at [155, 167] on button "Adicionar Procedimento" at bounding box center [256, 170] width 491 height 15
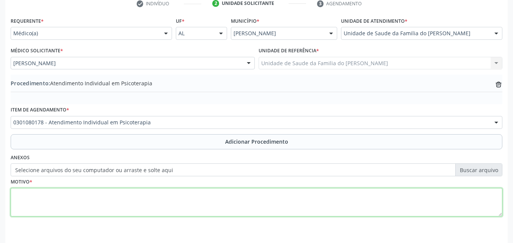
click at [217, 198] on textarea at bounding box center [256, 202] width 491 height 29
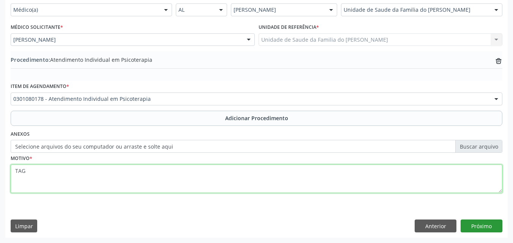
type textarea "TAG"
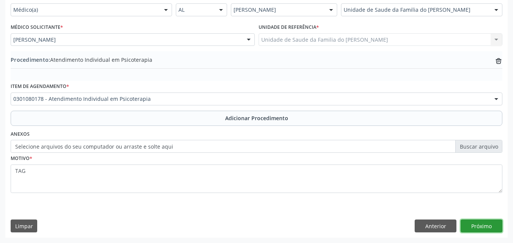
click at [486, 228] on button "Próximo" at bounding box center [481, 226] width 42 height 13
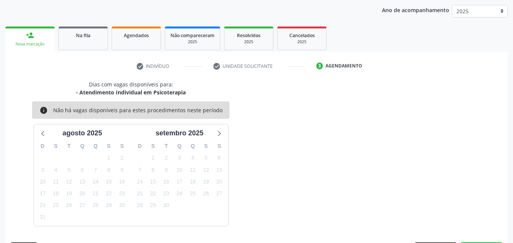
scroll to position [120, 0]
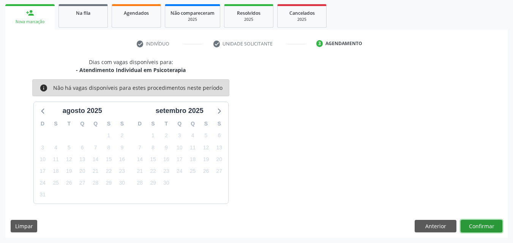
click at [477, 223] on button "Confirmar" at bounding box center [481, 226] width 42 height 13
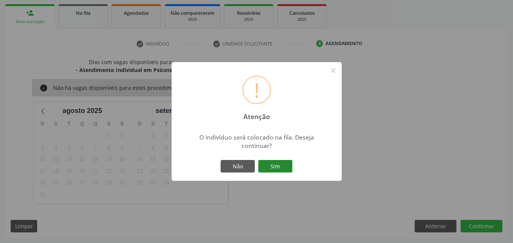
click at [288, 163] on button "Sim" at bounding box center [275, 166] width 34 height 13
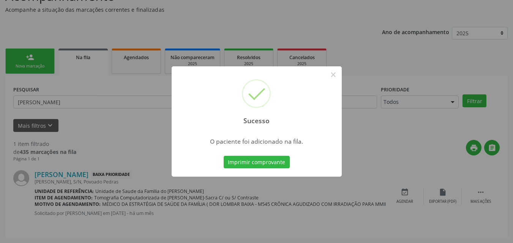
scroll to position [18, 0]
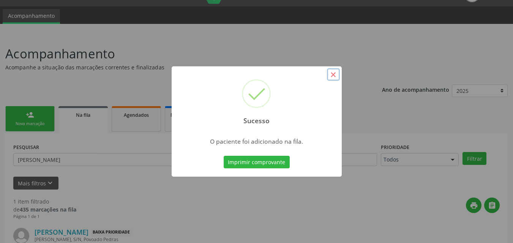
click at [334, 79] on button "×" at bounding box center [333, 74] width 13 height 13
